Goal: Check status

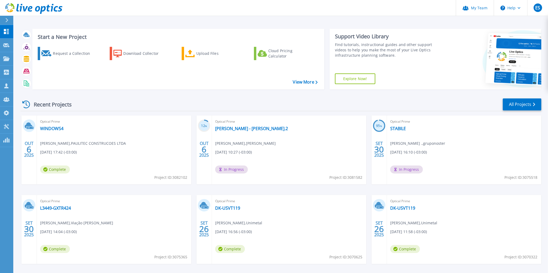
drag, startPoint x: 51, startPoint y: 128, endPoint x: 96, endPoint y: 121, distance: 45.2
click at [103, 116] on div "Optical Prime WINDOWS4 Jaqueline Alves , PAULITEC CONSTRUCOES LTDA 10/06/2025, …" at bounding box center [114, 149] width 154 height 69
click at [45, 128] on link "WINDOWS4" at bounding box center [51, 128] width 23 height 5
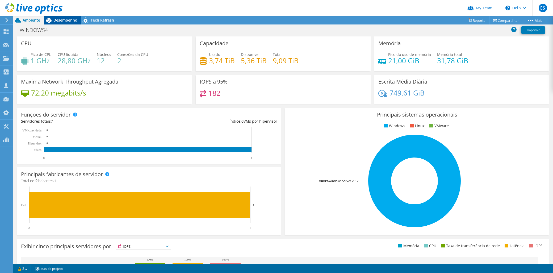
click at [64, 22] on span "Desempenho" at bounding box center [65, 20] width 24 height 5
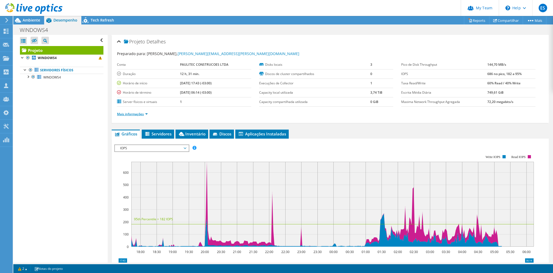
click at [128, 113] on link "Mais informações" at bounding box center [132, 114] width 31 height 5
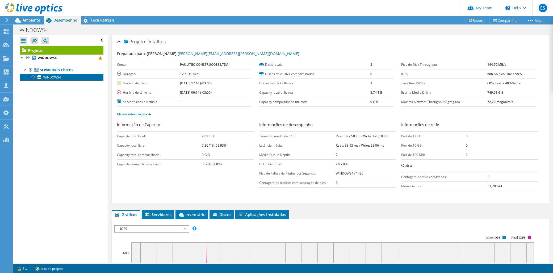
click at [54, 77] on span "WINDOWS4" at bounding box center [52, 77] width 18 height 5
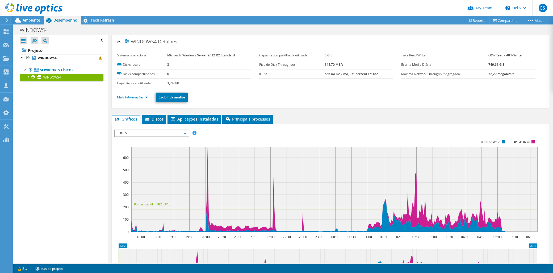
click at [131, 99] on link "Mais informações" at bounding box center [132, 97] width 31 height 5
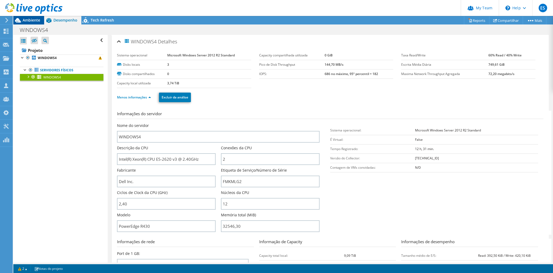
click at [32, 18] on span "Ambiente" at bounding box center [32, 20] width 18 height 5
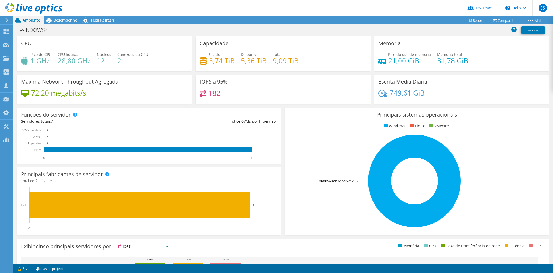
scroll to position [81, 0]
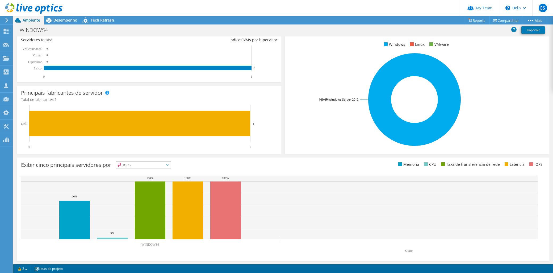
click at [127, 167] on span "IOPS" at bounding box center [143, 165] width 54 height 6
drag, startPoint x: 127, startPoint y: 167, endPoint x: 127, endPoint y: 179, distance: 12.8
click at [127, 179] on li "Memória" at bounding box center [143, 178] width 54 height 7
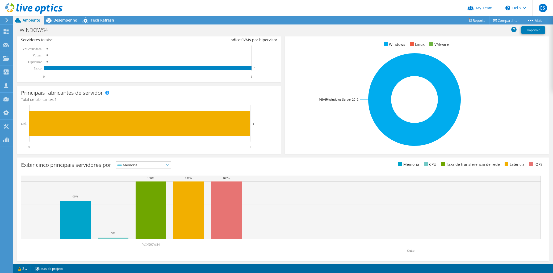
click at [139, 163] on span "Memória" at bounding box center [140, 165] width 48 height 6
click at [131, 179] on li "Memória" at bounding box center [143, 178] width 54 height 7
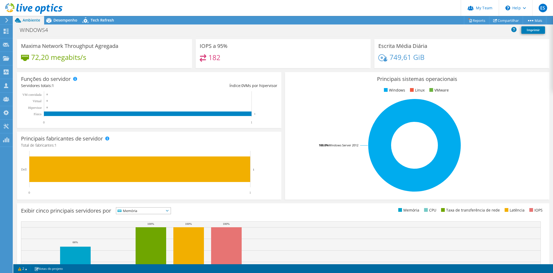
scroll to position [0, 0]
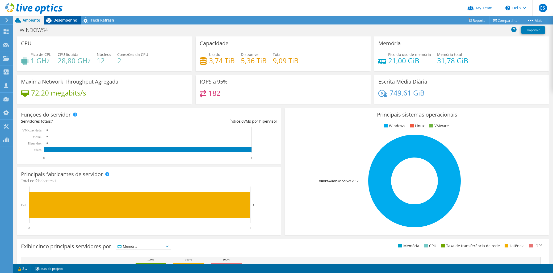
click at [64, 22] on span "Desempenho" at bounding box center [65, 20] width 24 height 5
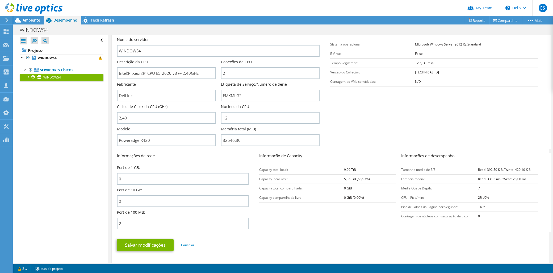
scroll to position [207, 0]
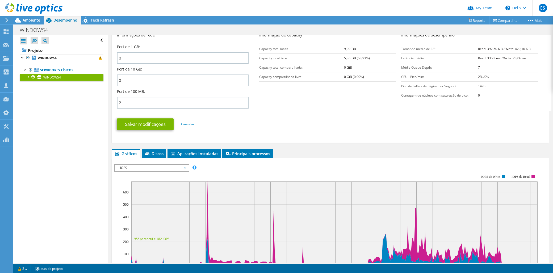
click at [140, 167] on span "IOPS" at bounding box center [151, 168] width 68 height 6
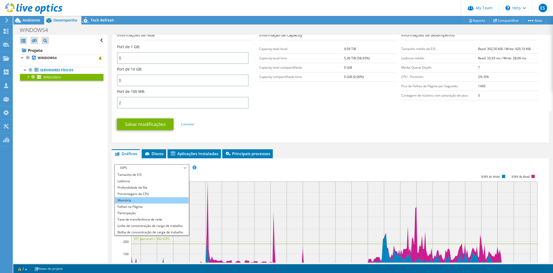
scroll to position [19, 0]
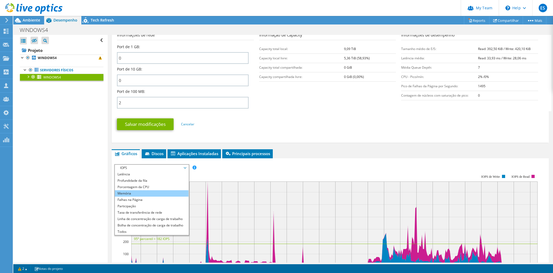
click at [129, 192] on li "Memória" at bounding box center [152, 193] width 74 height 6
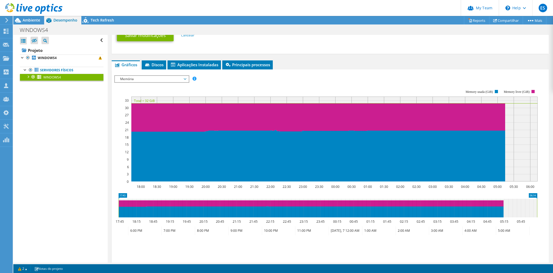
scroll to position [266, 0]
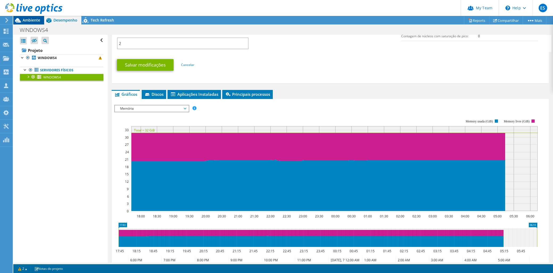
click at [30, 21] on span "Ambiente" at bounding box center [32, 20] width 18 height 5
